Goal: Find specific page/section: Find specific page/section

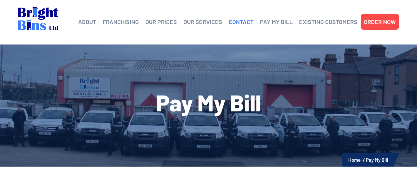
click at [239, 22] on link "CONTACT" at bounding box center [241, 22] width 25 height 10
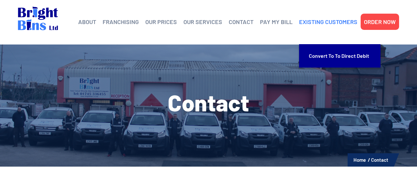
click at [328, 22] on link "EXISTING CUSTOMERS" at bounding box center [328, 22] width 58 height 10
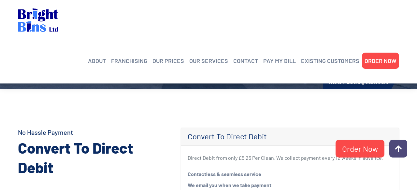
scroll to position [78, 0]
